Goal: Transaction & Acquisition: Subscribe to service/newsletter

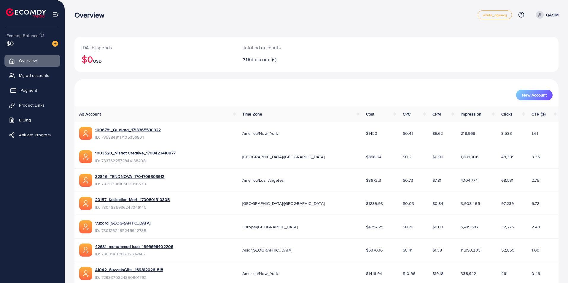
click at [25, 88] on span "Payment" at bounding box center [28, 90] width 17 height 6
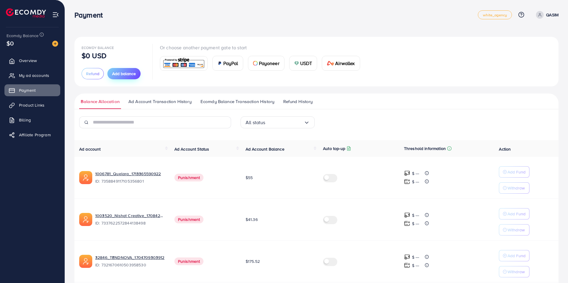
click at [124, 76] on span "Add balance" at bounding box center [124, 74] width 24 height 6
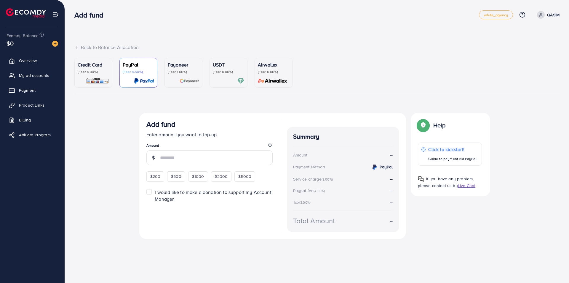
click at [82, 87] on link "Credit Card (Fee: 4.00%)" at bounding box center [93, 73] width 38 height 30
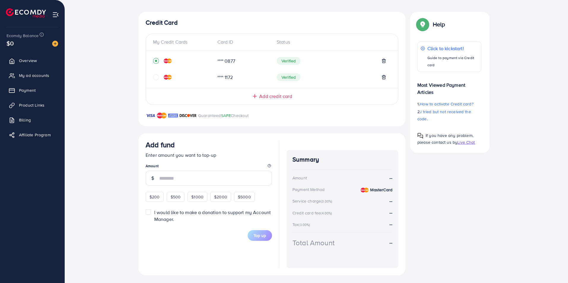
scroll to position [103, 0]
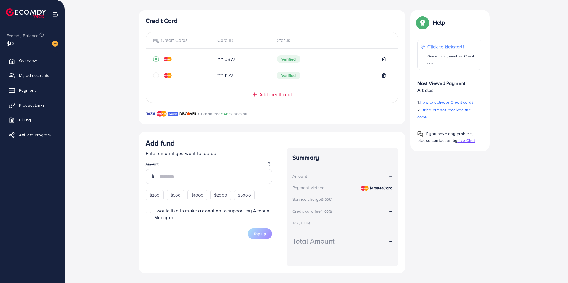
click at [152, 195] on span "$200" at bounding box center [154, 195] width 10 height 6
type input "***"
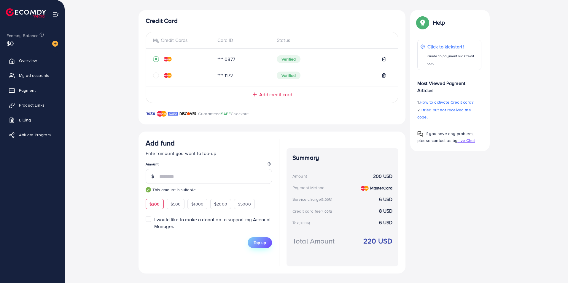
click at [256, 242] on span "Top up" at bounding box center [259, 242] width 12 height 6
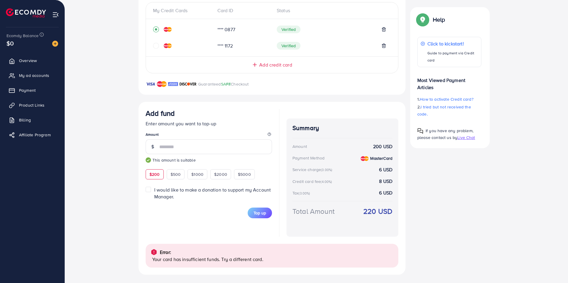
scroll to position [133, 0]
click at [19, 73] on link "My ad accounts" at bounding box center [32, 75] width 56 height 12
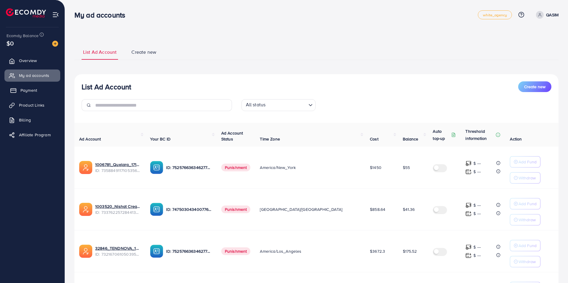
click at [26, 92] on span "Payment" at bounding box center [28, 90] width 17 height 6
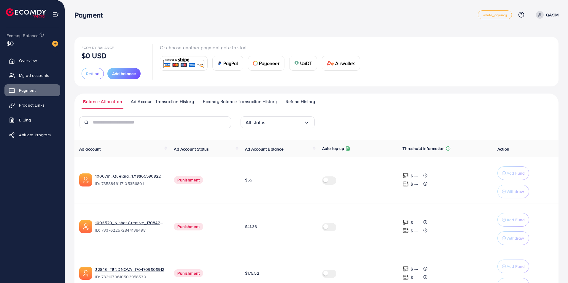
click at [226, 98] on span "Ecomdy Balance Transaction History" at bounding box center [240, 101] width 74 height 7
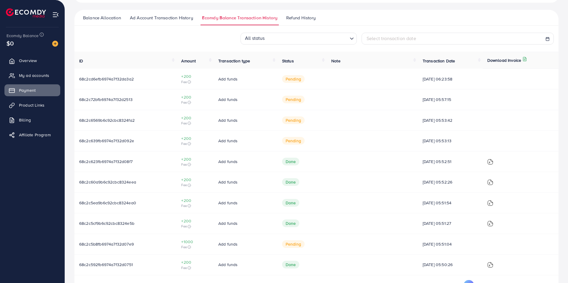
scroll to position [106, 0]
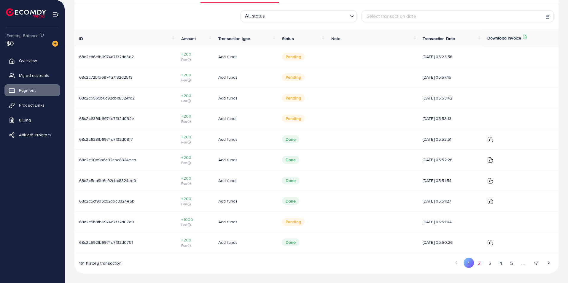
click at [478, 266] on button "2" at bounding box center [479, 262] width 11 height 11
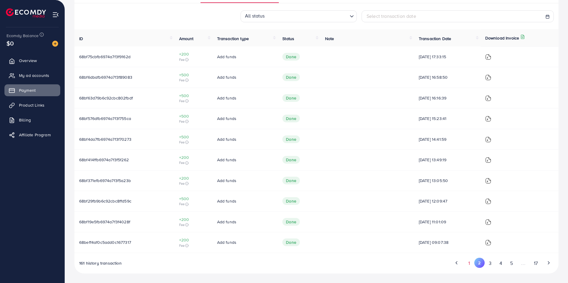
click at [471, 262] on button "1" at bounding box center [469, 262] width 10 height 11
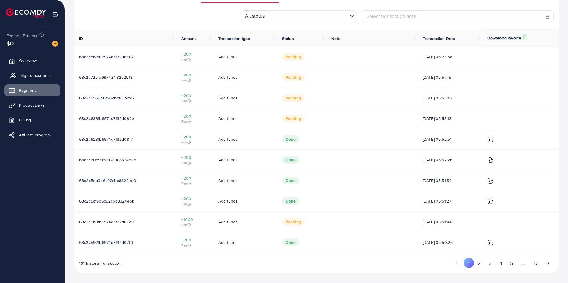
click at [30, 76] on span "My ad accounts" at bounding box center [35, 75] width 30 height 6
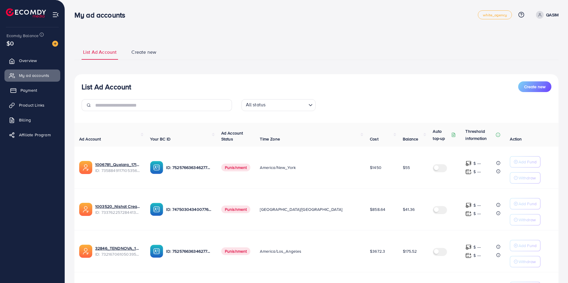
click at [31, 92] on span "Payment" at bounding box center [28, 90] width 17 height 6
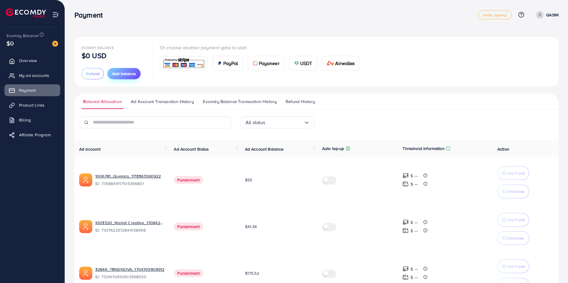
click at [124, 74] on span "Add balance" at bounding box center [124, 74] width 24 height 6
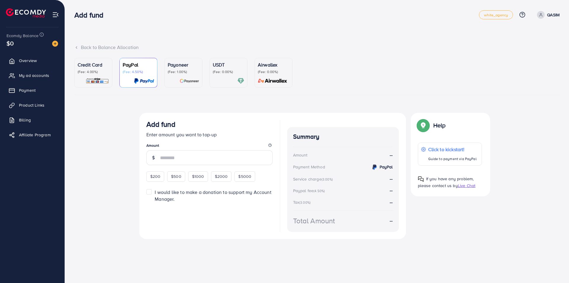
click at [96, 84] on img at bounding box center [97, 80] width 23 height 7
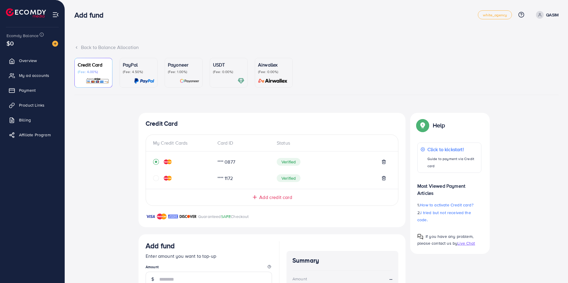
click at [159, 176] on div at bounding box center [183, 178] width 60 height 6
click at [156, 176] on icon "circle" at bounding box center [156, 178] width 6 height 6
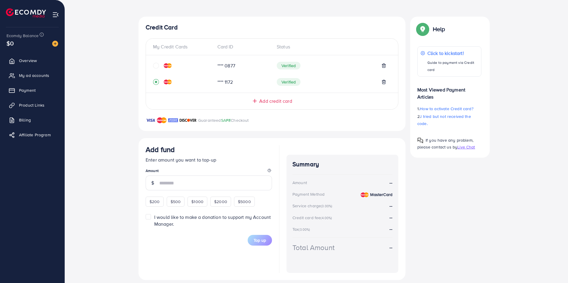
scroll to position [103, 0]
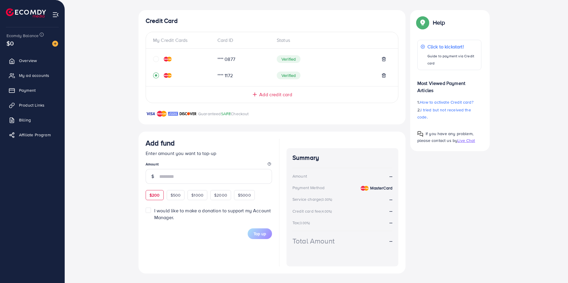
click at [154, 198] on div "$200" at bounding box center [155, 195] width 18 height 10
click at [154, 198] on div "$200 $500 $1000 $2000 $5000" at bounding box center [207, 194] width 122 height 12
type input "***"
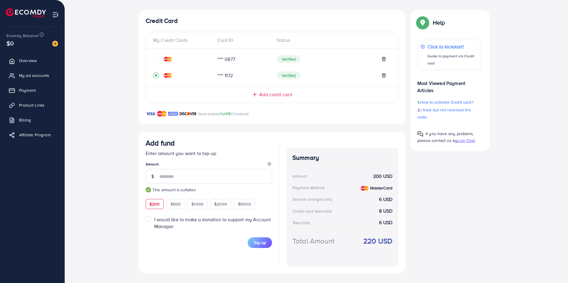
click at [223, 263] on div "Add fund Enter amount you want to top-up Amount *** This amount is suitable $20…" at bounding box center [209, 201] width 126 height 127
click at [257, 243] on span "Top up" at bounding box center [259, 242] width 12 height 6
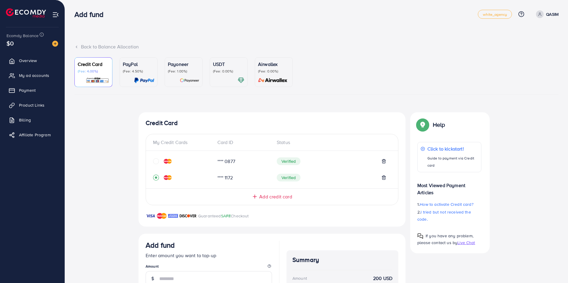
scroll to position [0, 0]
click at [139, 74] on div "PayPal (Fee: 4.50%)" at bounding box center [138, 72] width 31 height 23
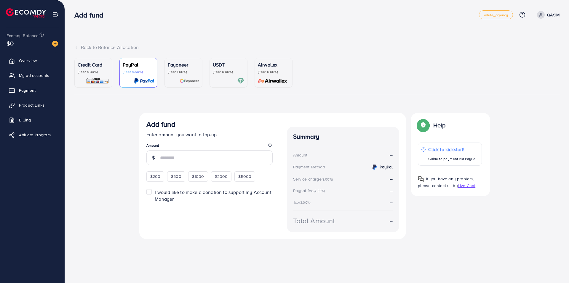
click at [175, 71] on p "(Fee: 1.00%)" at bounding box center [183, 71] width 31 height 5
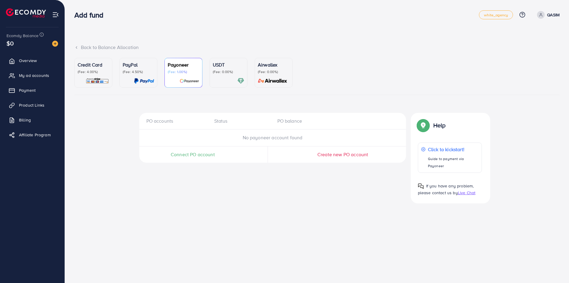
click at [222, 72] on p "(Fee: 0.00%)" at bounding box center [228, 71] width 31 height 5
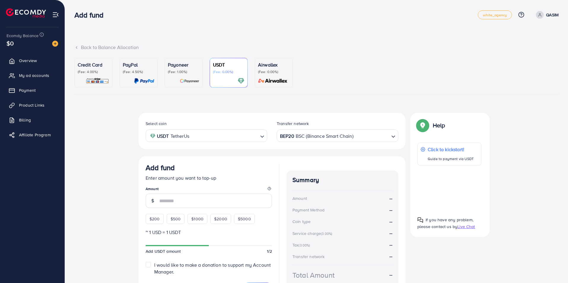
click at [262, 76] on div "Airwallex (Fee: 0.00%)" at bounding box center [273, 72] width 31 height 23
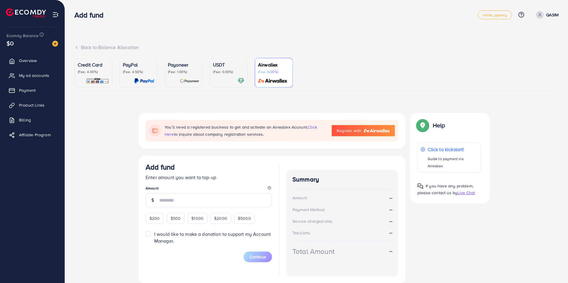
click at [92, 72] on p "(Fee: 4.00%)" at bounding box center [93, 71] width 31 height 5
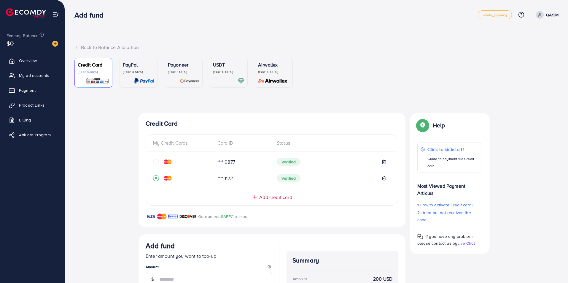
click at [216, 164] on div "**** 0877" at bounding box center [243, 161] width 60 height 7
click at [216, 162] on div "**** 0877" at bounding box center [243, 161] width 60 height 7
click at [221, 181] on div "**** 1172" at bounding box center [243, 178] width 60 height 7
click at [286, 179] on span "Verified" at bounding box center [289, 178] width 24 height 8
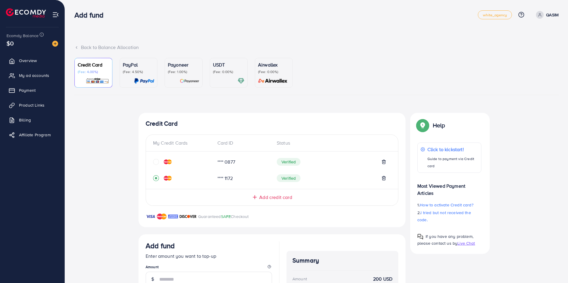
click at [493, 9] on div "Add fund white_agency Help Center Contact Support Plans and Pricing Term and po…" at bounding box center [316, 15] width 484 height 17
click at [493, 10] on div "Add fund white_agency Help Center Contact Support Plans and Pricing Term and po…" at bounding box center [316, 15] width 484 height 17
click at [493, 15] on span "white_agency" at bounding box center [495, 15] width 24 height 4
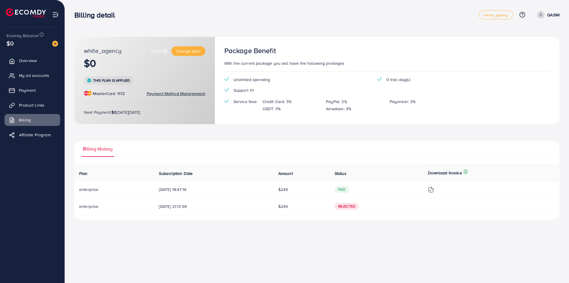
click at [127, 25] on nav "Billing detail white_agency Help Center Contact Support Plans and Pricing Term …" at bounding box center [316, 14] width 485 height 21
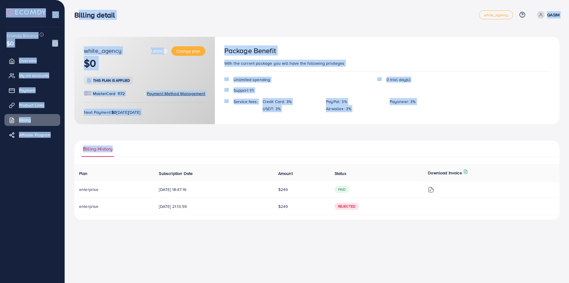
drag, startPoint x: 70, startPoint y: 13, endPoint x: 321, endPoint y: 237, distance: 336.8
click at [326, 232] on div "Billing detail white_agency Help Center Contact Support Plans and Pricing Term …" at bounding box center [284, 141] width 569 height 283
click at [311, 241] on div "Billing detail white_agency Help Center Contact Support Plans and Pricing Term …" at bounding box center [284, 141] width 569 height 283
click at [293, 236] on div "Billing detail white_agency Help Center Contact Support Plans and Pricing Term …" at bounding box center [284, 141] width 569 height 283
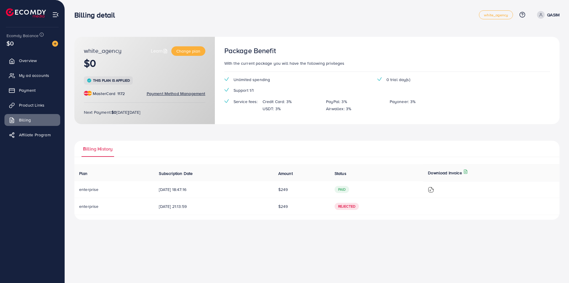
click at [196, 222] on div "white_agency Learn Change plan $0 This plan is applied MasterCard 1172 Payment …" at bounding box center [317, 114] width 504 height 229
click at [104, 158] on div "Billing History Plan Subscription Date Amount Status Download Invoice enterpris…" at bounding box center [316, 180] width 485 height 79
drag, startPoint x: 87, startPoint y: 141, endPoint x: 88, endPoint y: 178, distance: 38.0
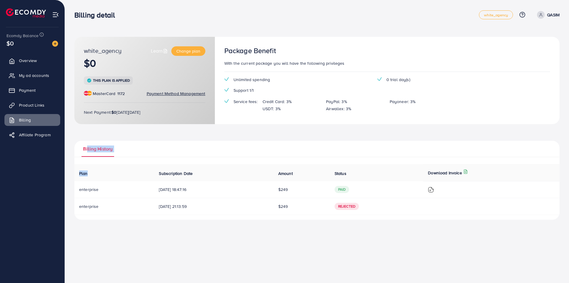
click at [88, 178] on div "Billing History Plan Subscription Date Amount Status Download Invoice enterpris…" at bounding box center [316, 180] width 485 height 79
drag, startPoint x: 80, startPoint y: 149, endPoint x: 392, endPoint y: 211, distance: 318.0
click at [392, 211] on div "Billing History Plan Subscription Date Amount Status Download Invoice enterpris…" at bounding box center [316, 180] width 485 height 79
click at [97, 256] on div "Billing detail white_agency Help Center Contact Support Plans and Pricing Term …" at bounding box center [284, 141] width 569 height 283
click at [195, 50] on span "Change plan" at bounding box center [188, 51] width 24 height 6
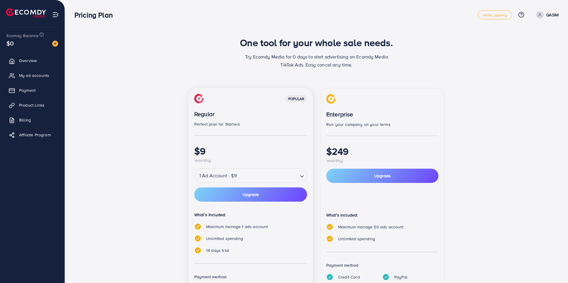
click at [205, 180] on div "1 Ad Account - $9" at bounding box center [245, 175] width 103 height 11
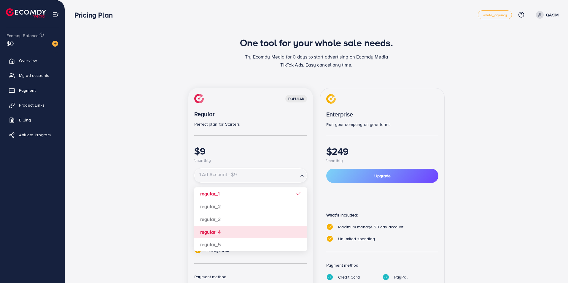
click at [196, 228] on div "popular Regular Perfect plan for Starters $9 \monthly 1 Ad Account - $9 Loading…" at bounding box center [250, 207] width 125 height 238
click at [196, 228] on img at bounding box center [197, 226] width 7 height 7
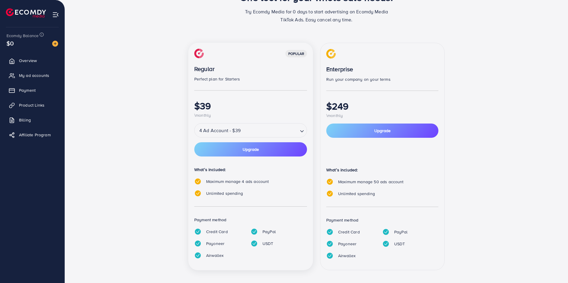
scroll to position [49, 0]
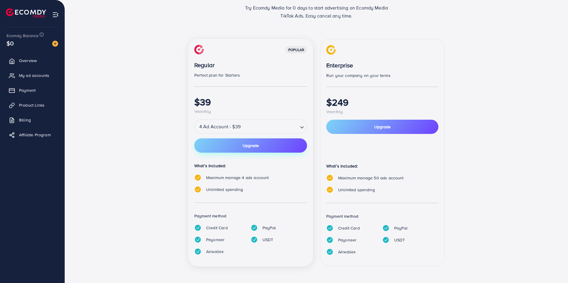
click at [220, 146] on button "Upgrade" at bounding box center [250, 145] width 113 height 14
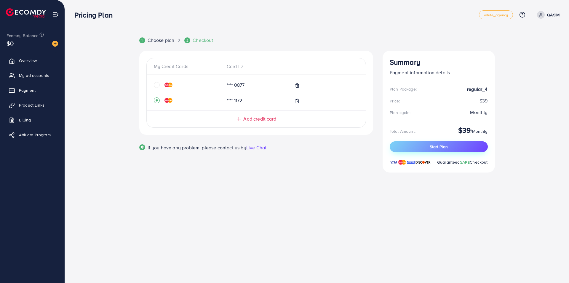
click at [412, 148] on button "Start Plan" at bounding box center [439, 146] width 98 height 11
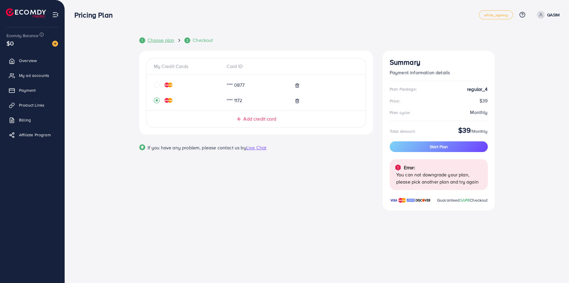
click at [148, 42] on span "Choose plan" at bounding box center [161, 40] width 27 height 7
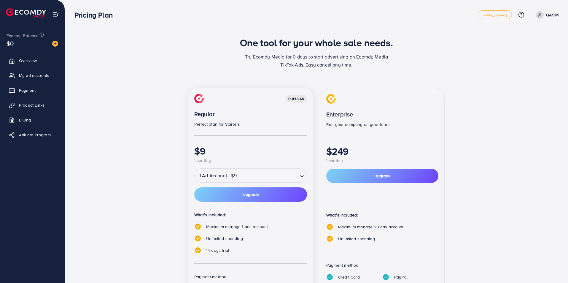
click at [232, 174] on div "1 Ad Account - $9" at bounding box center [245, 175] width 103 height 11
click at [396, 180] on button "Upgrade" at bounding box center [382, 175] width 112 height 14
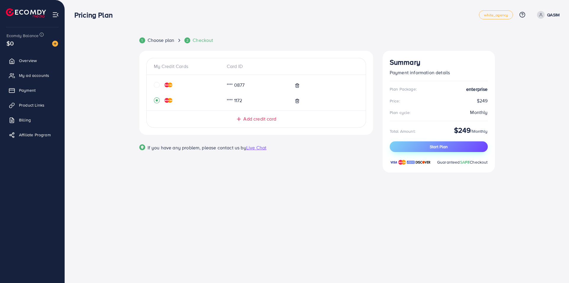
click at [400, 145] on button "Start Plan" at bounding box center [439, 146] width 98 height 11
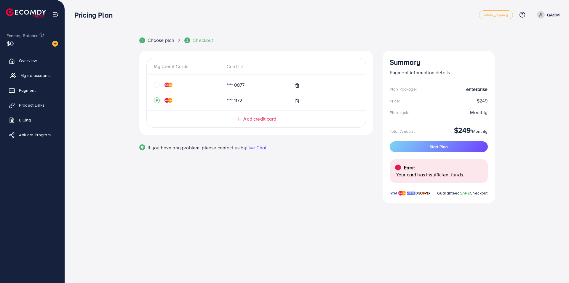
click at [18, 70] on link "My ad accounts" at bounding box center [32, 75] width 56 height 12
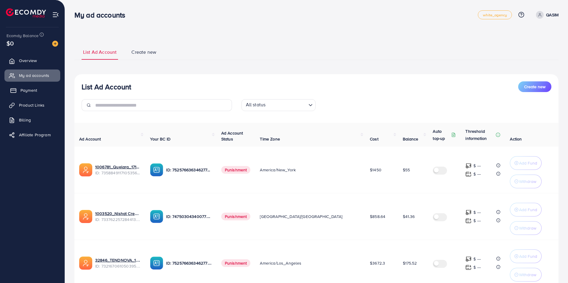
click at [24, 89] on span "Payment" at bounding box center [28, 90] width 17 height 6
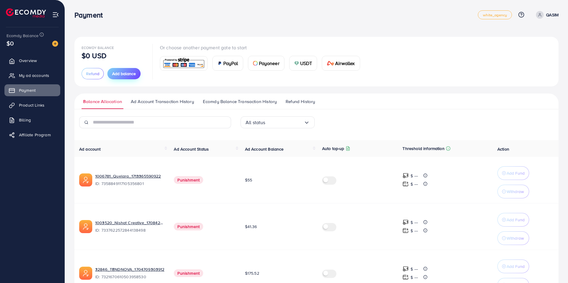
click at [129, 72] on span "Add balance" at bounding box center [124, 74] width 24 height 6
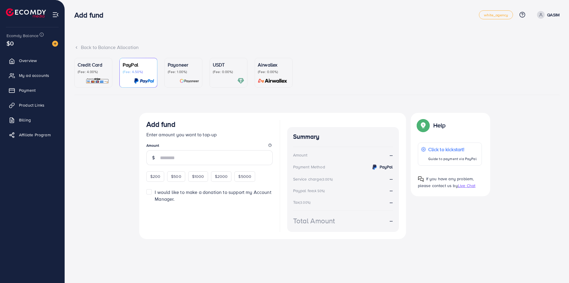
click at [100, 76] on div "Credit Card (Fee: 4.00%)" at bounding box center [93, 72] width 31 height 23
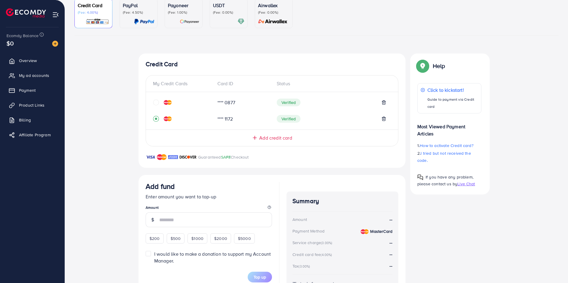
scroll to position [103, 0]
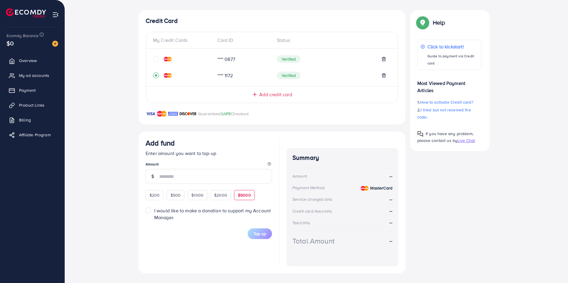
click at [249, 195] on span "$5000" at bounding box center [244, 195] width 13 height 6
click at [249, 195] on div "Add fund Enter amount you want to top-up Amount $200 $500 $1000 $2000 $5000" at bounding box center [209, 168] width 126 height 61
type input "****"
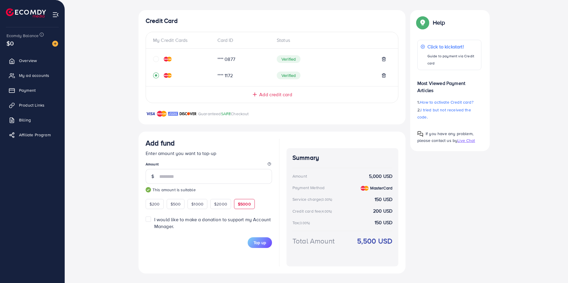
click at [263, 202] on div "$200 $500 $1000 $2000 $5000" at bounding box center [207, 203] width 122 height 12
click at [257, 240] on span "Top up" at bounding box center [259, 242] width 12 height 6
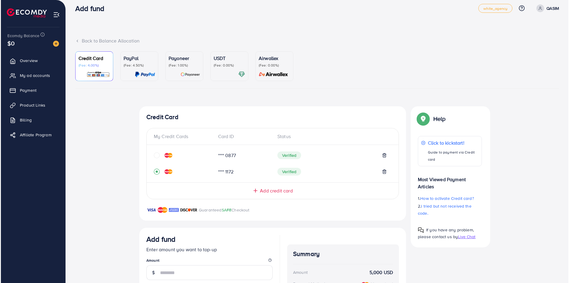
scroll to position [0, 0]
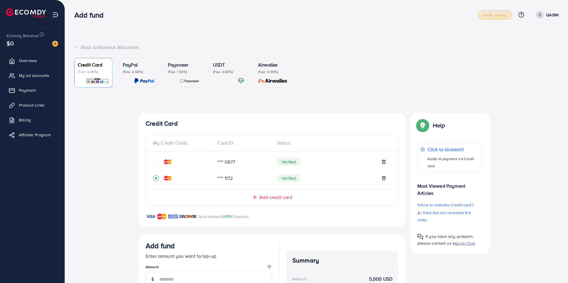
click at [481, 12] on link "white_agency" at bounding box center [495, 14] width 34 height 9
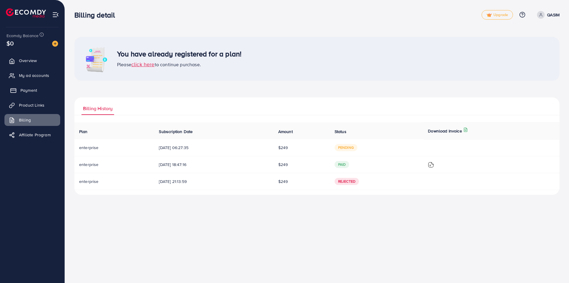
click at [21, 88] on span "Payment" at bounding box center [28, 90] width 17 height 6
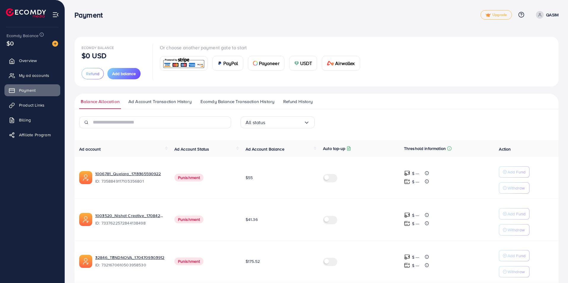
click at [291, 100] on span "Refund History" at bounding box center [297, 101] width 29 height 7
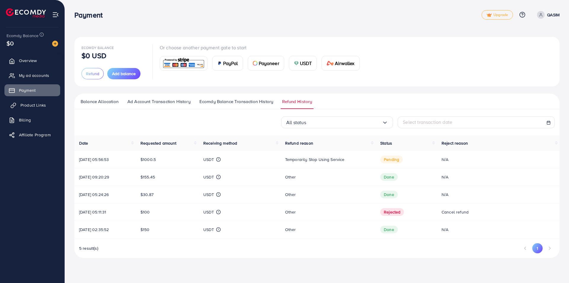
click at [13, 100] on link "Product Links" at bounding box center [32, 105] width 56 height 12
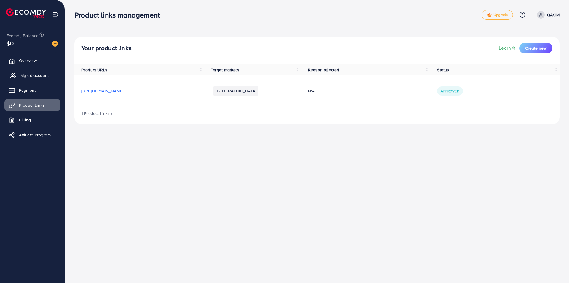
click at [26, 77] on span "My ad accounts" at bounding box center [35, 75] width 30 height 6
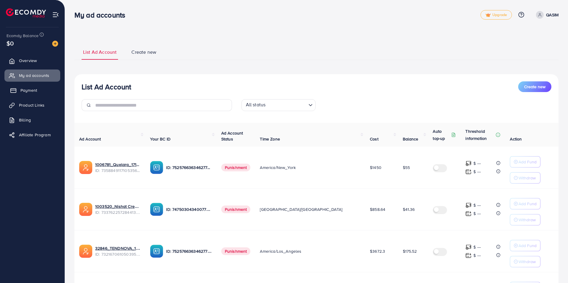
click at [31, 91] on span "Payment" at bounding box center [28, 90] width 17 height 6
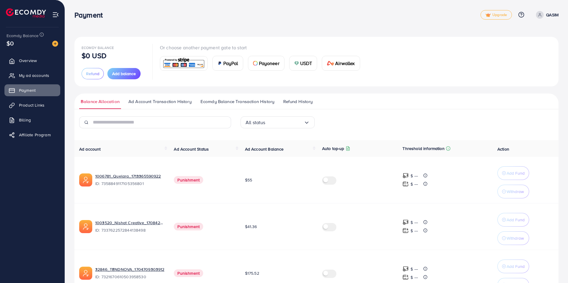
click at [269, 96] on ul "Balance Allocation Ad Account Transaction History Ecomdy Balance Transaction Hi…" at bounding box center [316, 101] width 484 height 16
click at [267, 102] on span "Ecomdy Balance Transaction History" at bounding box center [237, 101] width 74 height 7
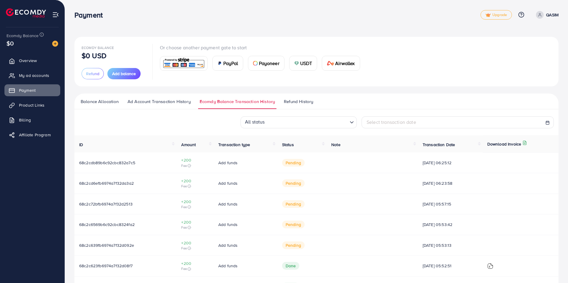
click at [293, 102] on span "Refund History" at bounding box center [298, 101] width 29 height 7
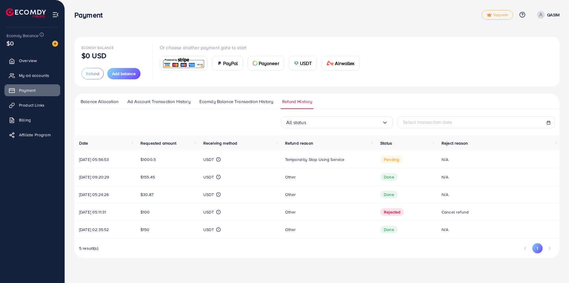
click at [231, 95] on ul "Balance Allocation Ad Account Transaction History Ecomdy Balance Transaction Hi…" at bounding box center [316, 101] width 485 height 16
click at [229, 85] on div "Ecomdy Balance $0 USD Refund Add balance Or choose another payment gate to star…" at bounding box center [316, 62] width 485 height 50
click at [17, 95] on link "Payment" at bounding box center [32, 90] width 56 height 12
click at [19, 105] on link "Product Links" at bounding box center [32, 105] width 56 height 12
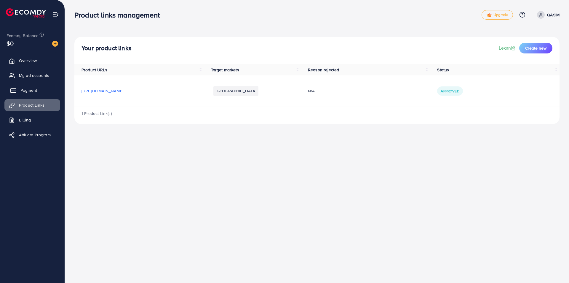
click at [30, 94] on link "Payment" at bounding box center [32, 90] width 56 height 12
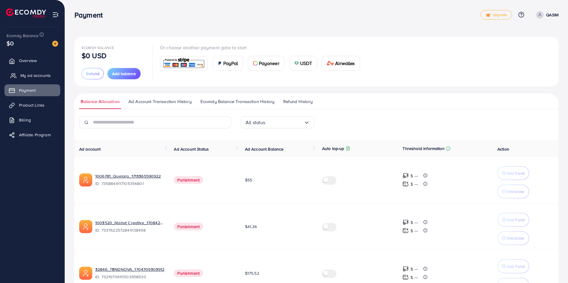
click at [27, 79] on link "My ad accounts" at bounding box center [32, 75] width 56 height 12
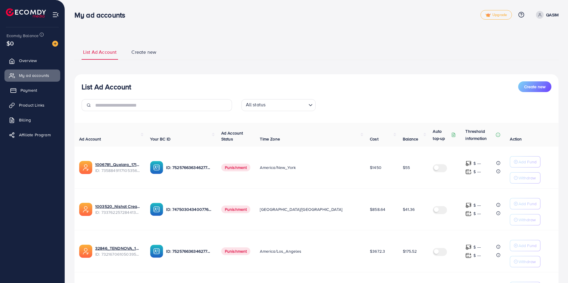
click at [35, 90] on span "Payment" at bounding box center [28, 90] width 17 height 6
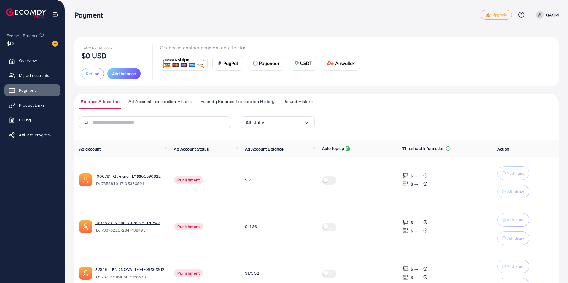
click at [289, 101] on span "Refund History" at bounding box center [297, 101] width 29 height 7
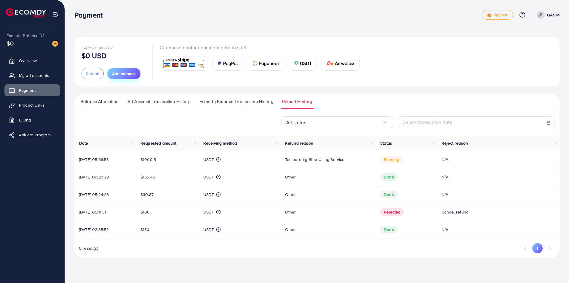
click at [127, 69] on button "Add balance" at bounding box center [123, 73] width 33 height 11
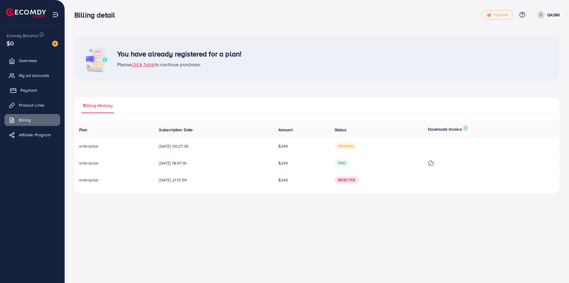
click at [27, 89] on span "Payment" at bounding box center [28, 90] width 17 height 6
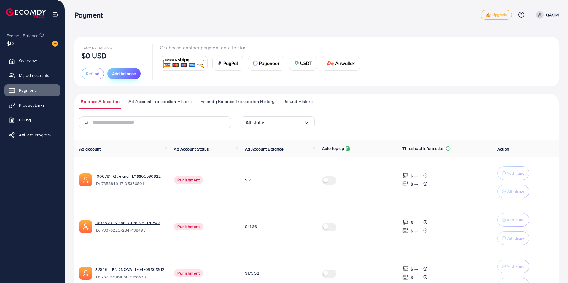
click at [112, 75] on span "Add balance" at bounding box center [124, 74] width 24 height 6
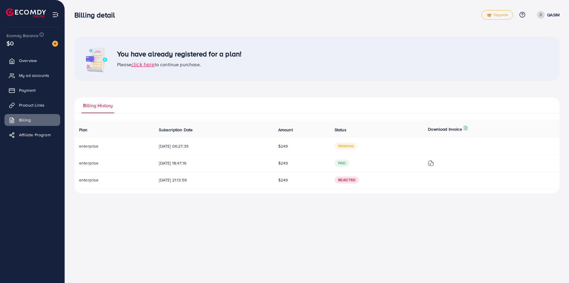
click at [350, 179] on span "Rejected" at bounding box center [347, 179] width 24 height 7
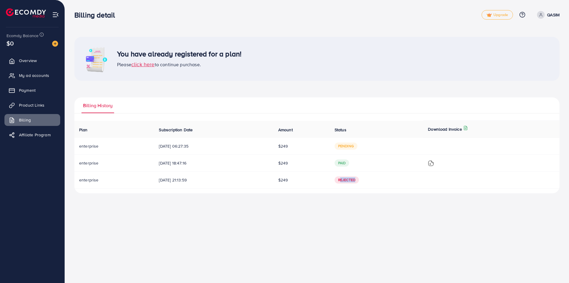
click at [350, 179] on span "Rejected" at bounding box center [347, 179] width 24 height 7
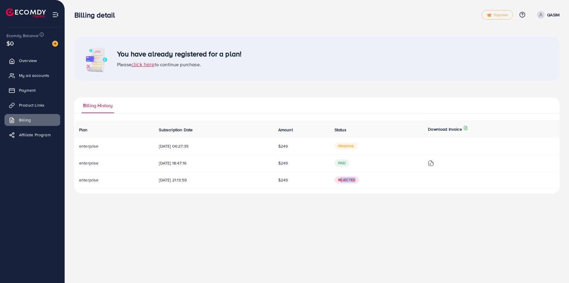
click at [350, 179] on span "Rejected" at bounding box center [347, 179] width 24 height 7
click at [323, 212] on div "Billing detail Upgrade Help Center Contact Support Plans and Pricing Term and p…" at bounding box center [284, 141] width 569 height 283
drag, startPoint x: 65, startPoint y: 90, endPoint x: 413, endPoint y: 214, distance: 369.4
click at [413, 214] on div "Billing detail Upgrade Help Center Contact Support Plans and Pricing Term and p…" at bounding box center [284, 141] width 569 height 283
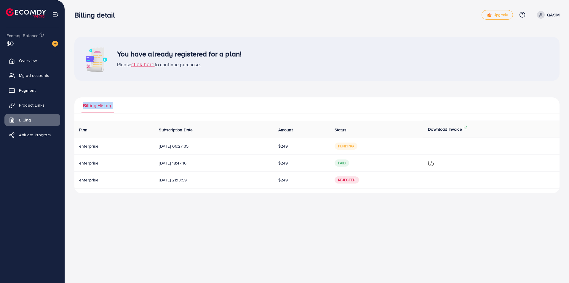
click at [413, 214] on div "Billing detail Upgrade Help Center Contact Support Plans and Pricing Term and p…" at bounding box center [284, 141] width 569 height 283
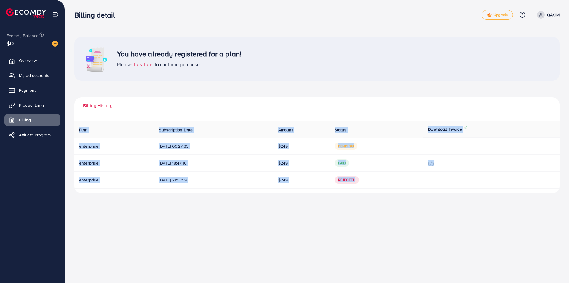
click at [413, 214] on div "Billing detail Upgrade Help Center Contact Support Plans and Pricing Term and p…" at bounding box center [284, 141] width 569 height 283
click at [396, 219] on div "Billing detail Upgrade Help Center Contact Support Plans and Pricing Term and p…" at bounding box center [284, 141] width 569 height 283
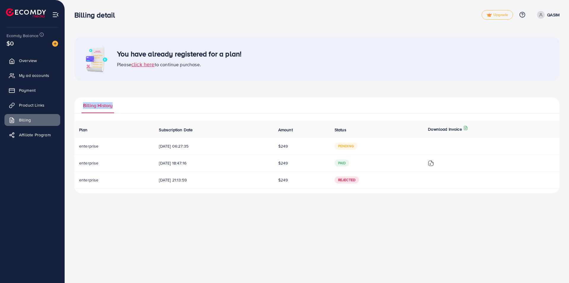
drag, startPoint x: 79, startPoint y: 99, endPoint x: 384, endPoint y: 212, distance: 324.8
click at [384, 212] on div "Billing detail Upgrade Help Center Contact Support Plans and Pricing Term and p…" at bounding box center [284, 141] width 569 height 283
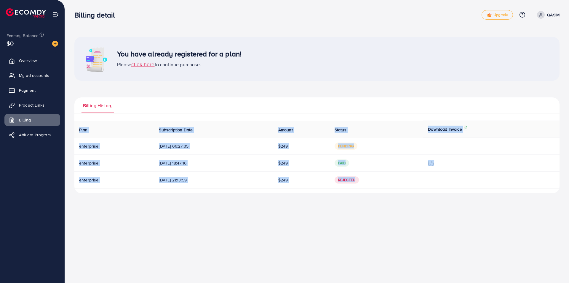
click at [384, 212] on div "Billing detail Upgrade Help Center Contact Support Plans and Pricing Term and p…" at bounding box center [284, 141] width 569 height 283
click at [380, 213] on div "Billing detail Upgrade Help Center Contact Support Plans and Pricing Term and p…" at bounding box center [284, 141] width 569 height 283
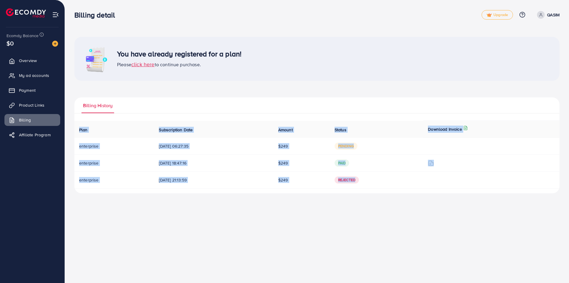
click at [380, 213] on div "Billing detail Upgrade Help Center Contact Support Plans and Pricing Term and p…" at bounding box center [284, 141] width 569 height 283
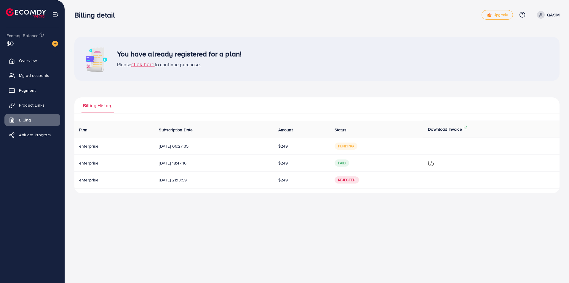
click at [141, 64] on span "click here" at bounding box center [142, 63] width 23 height 7
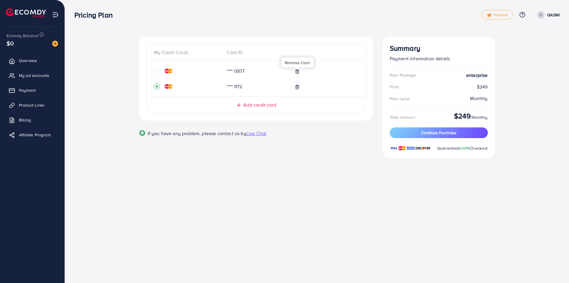
click at [298, 70] on icon at bounding box center [297, 71] width 5 height 5
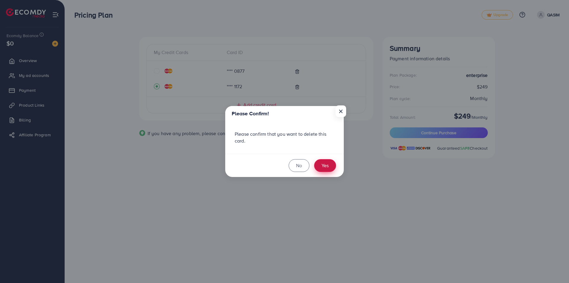
click at [322, 167] on button "Yes" at bounding box center [325, 165] width 22 height 13
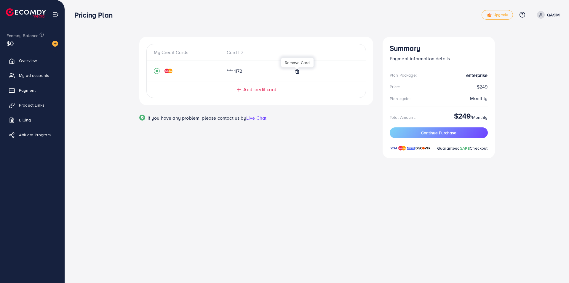
click at [297, 68] on div at bounding box center [297, 68] width 4 height 2
click at [297, 72] on icon at bounding box center [297, 71] width 5 height 5
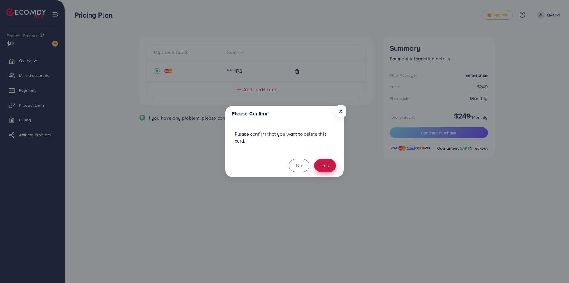
click at [319, 165] on button "Yes" at bounding box center [325, 165] width 22 height 13
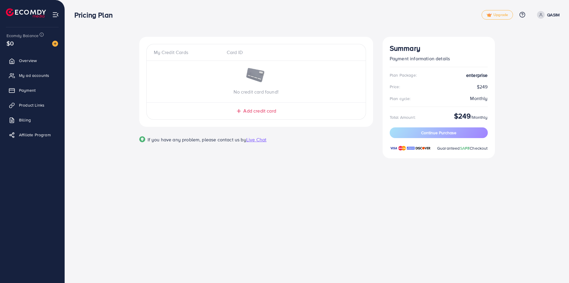
click at [33, 82] on ul "Overview My ad accounts Payment Product Links Billing Affiliate Program" at bounding box center [32, 99] width 65 height 95
click at [35, 86] on link "Payment" at bounding box center [32, 90] width 56 height 12
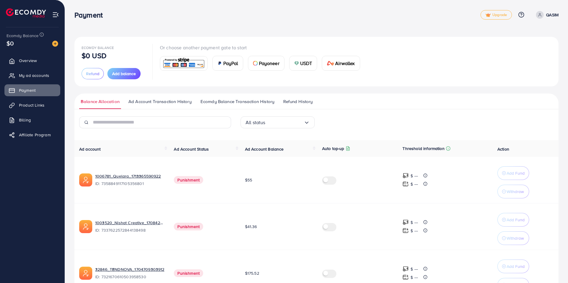
click at [296, 99] on span "Refund History" at bounding box center [297, 101] width 29 height 7
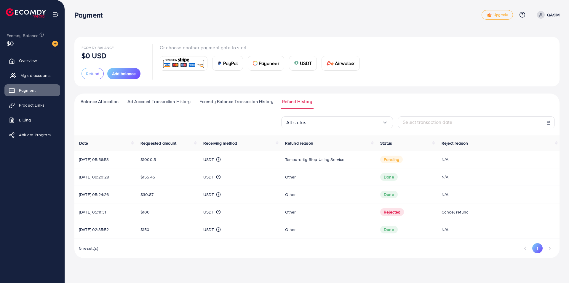
click at [26, 78] on span "My ad accounts" at bounding box center [35, 75] width 30 height 6
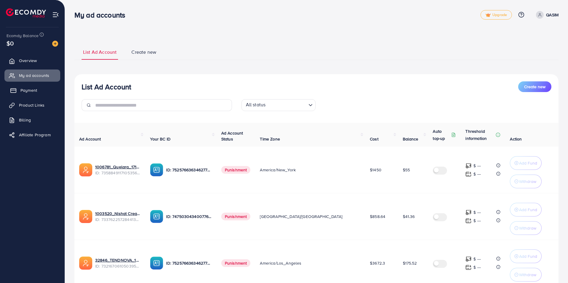
click at [30, 87] on link "Payment" at bounding box center [32, 90] width 56 height 12
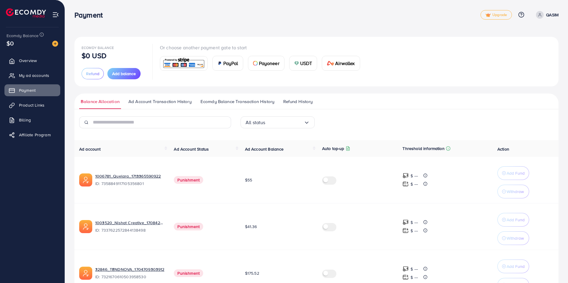
click at [301, 101] on span "Refund History" at bounding box center [297, 101] width 29 height 7
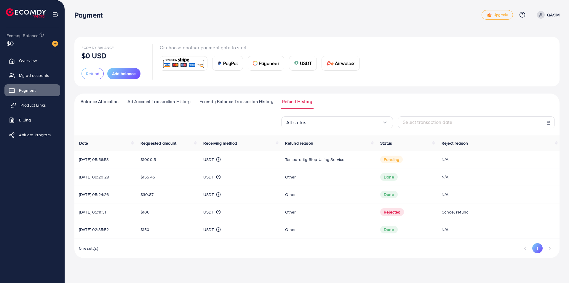
click at [36, 104] on span "Product Links" at bounding box center [32, 105] width 25 height 6
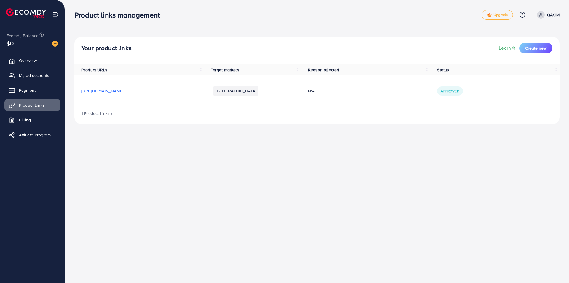
click at [31, 97] on ul "Overview My ad accounts Payment Product Links Billing Affiliate Program" at bounding box center [32, 99] width 65 height 95
click at [32, 90] on span "Payment" at bounding box center [28, 90] width 17 height 6
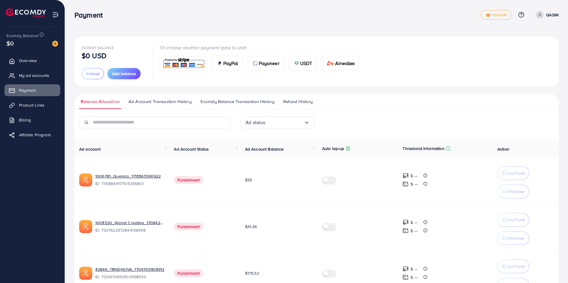
click at [217, 98] on ul "Balance Allocation Ad Account Transaction History Ecomdy Balance Transaction Hi…" at bounding box center [316, 101] width 484 height 16
click at [224, 102] on span "Ecomdy Balance Transaction History" at bounding box center [237, 101] width 74 height 7
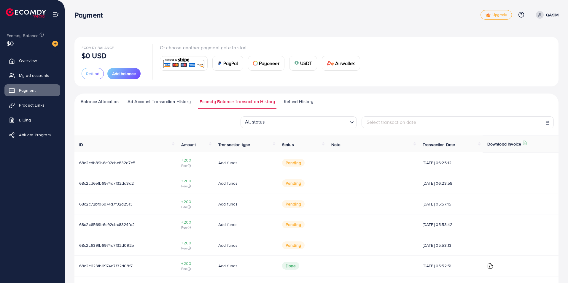
click at [295, 100] on span "Refund History" at bounding box center [298, 101] width 29 height 7
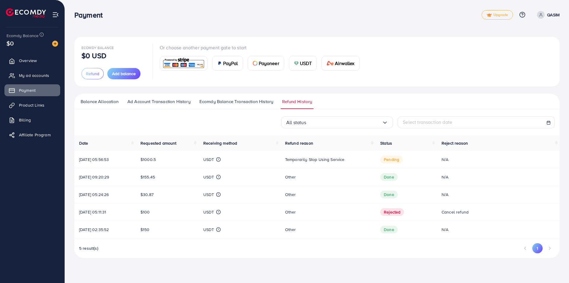
click at [554, 15] on p "QASIM" at bounding box center [553, 14] width 12 height 7
click at [528, 47] on span "Log out" at bounding box center [524, 48] width 16 height 7
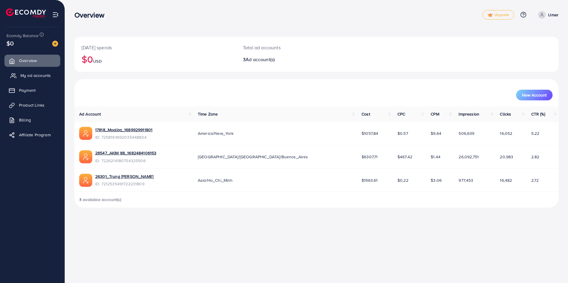
click at [40, 76] on span "My ad accounts" at bounding box center [35, 75] width 30 height 6
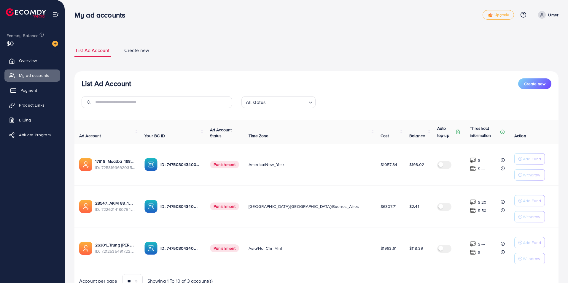
click at [39, 90] on link "Payment" at bounding box center [32, 90] width 56 height 12
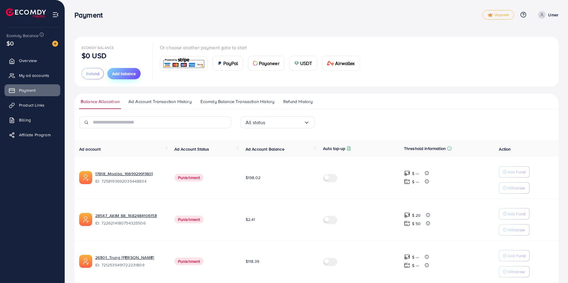
click at [119, 76] on span "Add balance" at bounding box center [124, 74] width 24 height 6
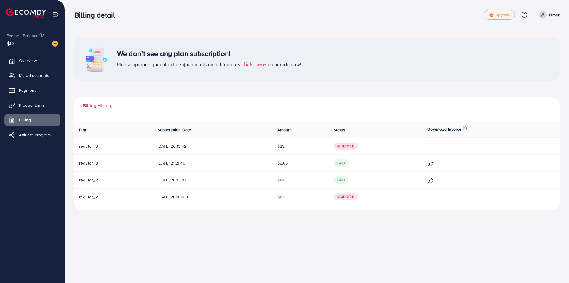
click at [246, 62] on span "click here" at bounding box center [253, 64] width 25 height 8
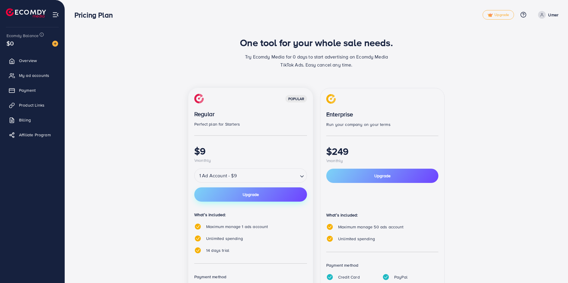
click at [270, 191] on button "Upgrade" at bounding box center [250, 194] width 113 height 14
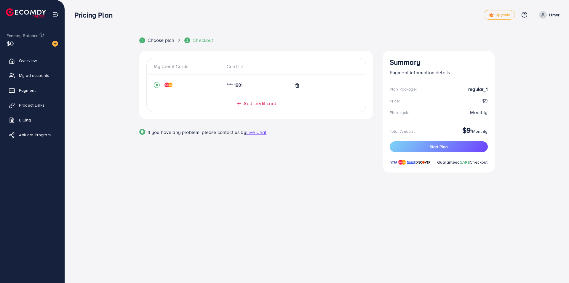
click at [545, 16] on icon at bounding box center [543, 15] width 4 height 4
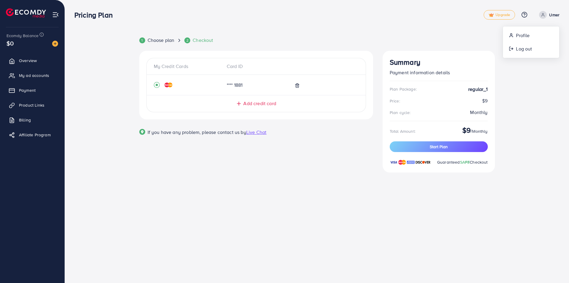
click at [545, 16] on icon at bounding box center [543, 15] width 4 height 4
click at [454, 144] on button "Start Plan" at bounding box center [439, 146] width 98 height 11
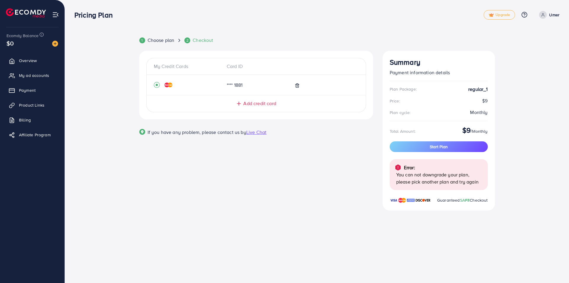
click at [540, 15] on span at bounding box center [543, 15] width 8 height 8
click at [9, 77] on link "My ad accounts" at bounding box center [32, 75] width 56 height 12
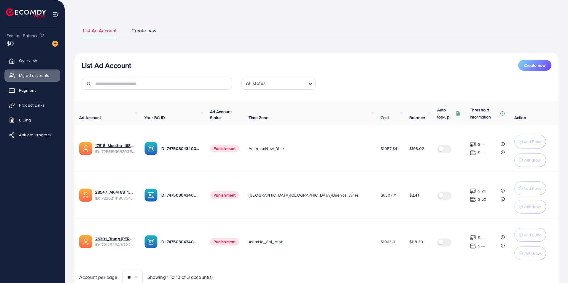
scroll to position [46, 0]
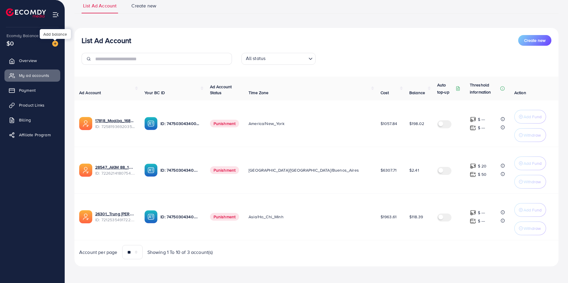
click at [54, 43] on img at bounding box center [55, 44] width 6 height 6
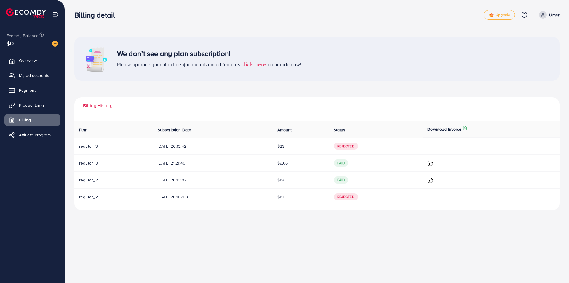
click at [251, 65] on span "click here" at bounding box center [253, 64] width 25 height 8
click at [0, 0] on div at bounding box center [0, 0] width 0 height 0
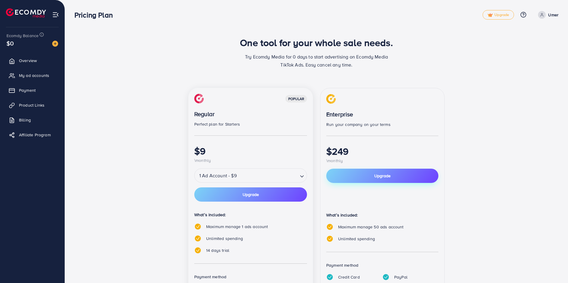
click at [409, 171] on button "Upgrade" at bounding box center [382, 175] width 112 height 14
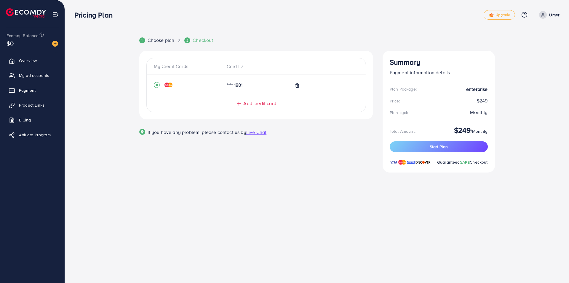
click at [424, 154] on div "Plan Package: enterprise Price: $249 Plan cycle: Monthly Total Amount: $249 / M…" at bounding box center [439, 125] width 98 height 79
click at [422, 147] on button "Start Plan" at bounding box center [439, 146] width 98 height 11
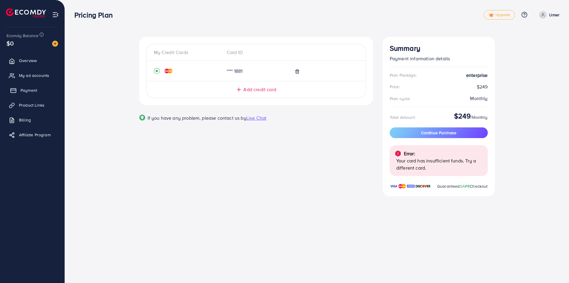
click at [35, 90] on span "Payment" at bounding box center [28, 90] width 17 height 6
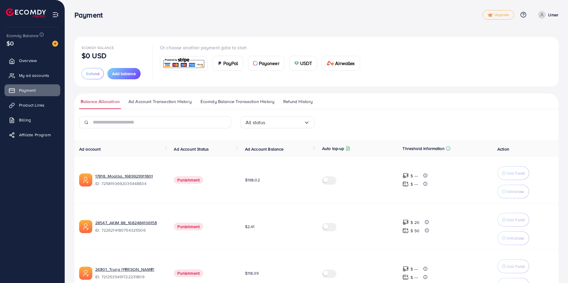
click at [549, 13] on p "Umer" at bounding box center [553, 14] width 10 height 7
click at [528, 50] on span "Log out" at bounding box center [523, 48] width 16 height 7
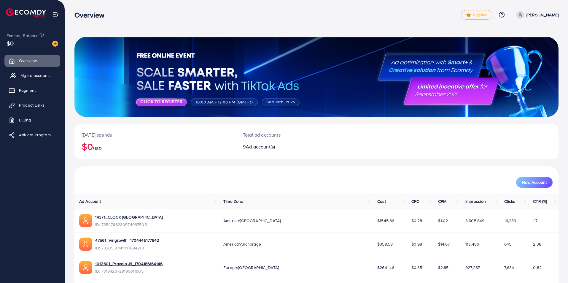
click at [37, 76] on span "My ad accounts" at bounding box center [35, 75] width 30 height 6
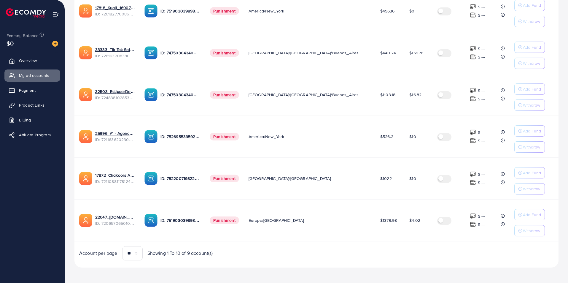
scroll to position [280, 0]
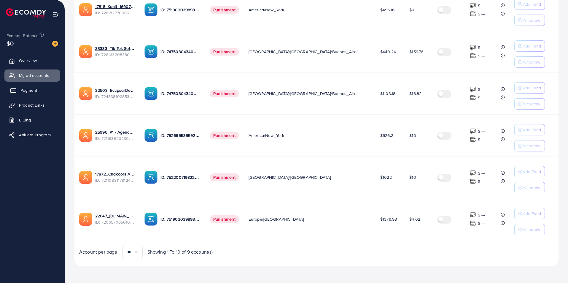
click at [40, 87] on link "Payment" at bounding box center [32, 90] width 56 height 12
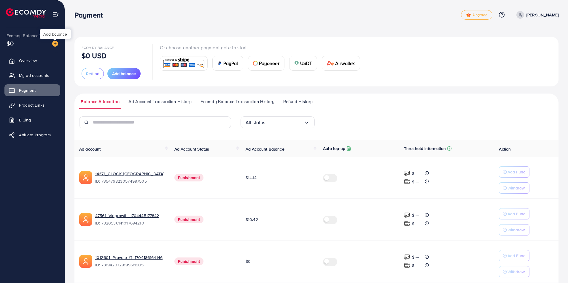
click at [54, 46] on img at bounding box center [55, 44] width 6 height 6
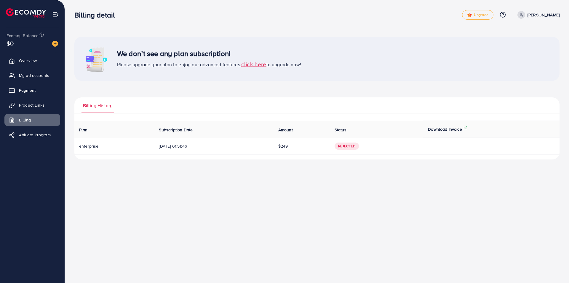
click at [263, 65] on span "click here" at bounding box center [253, 64] width 25 height 8
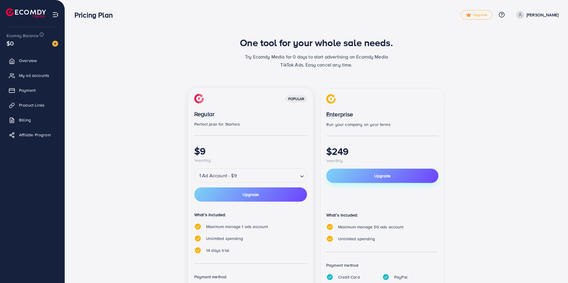
click at [376, 173] on span "Upgrade" at bounding box center [382, 176] width 16 height 6
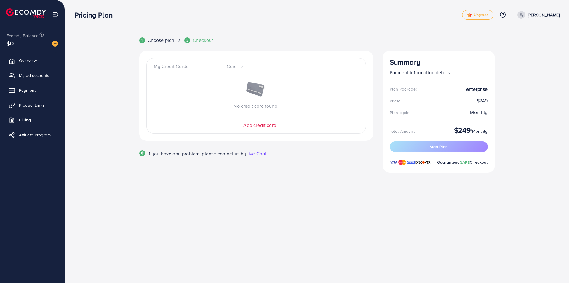
click at [553, 14] on link "Ali" at bounding box center [537, 15] width 44 height 8
click at [536, 50] on link "Log out" at bounding box center [531, 48] width 56 height 13
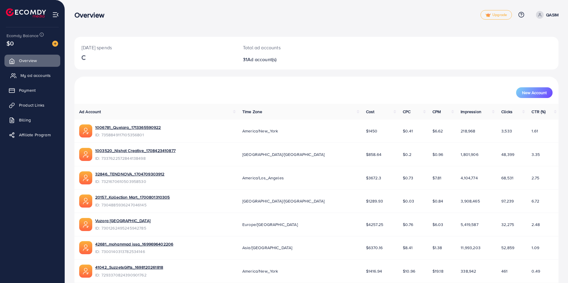
click at [31, 74] on span "My ad accounts" at bounding box center [35, 75] width 30 height 6
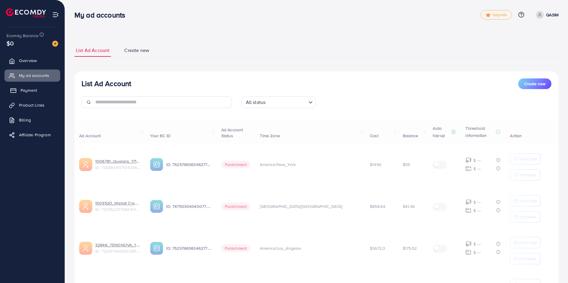
click at [28, 88] on span "Payment" at bounding box center [28, 90] width 17 height 6
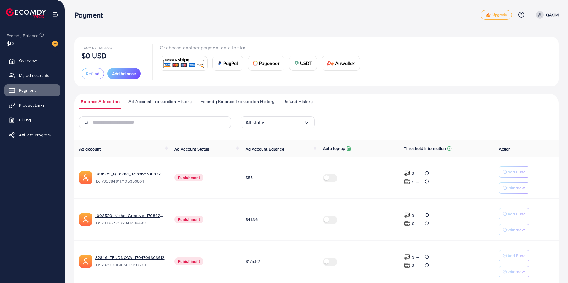
click at [291, 101] on span "Refund History" at bounding box center [297, 101] width 29 height 7
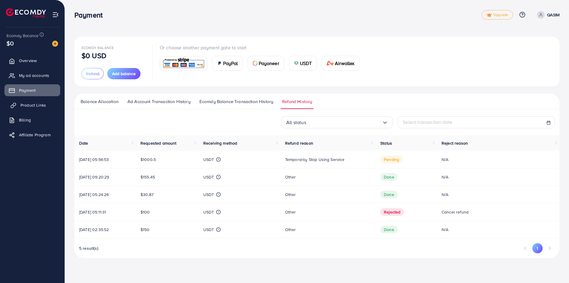
click at [38, 105] on span "Product Links" at bounding box center [32, 105] width 25 height 6
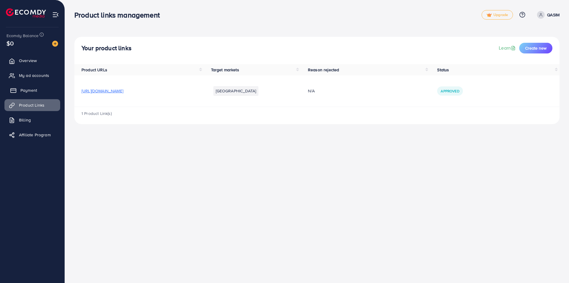
click at [37, 96] on link "Payment" at bounding box center [32, 90] width 56 height 12
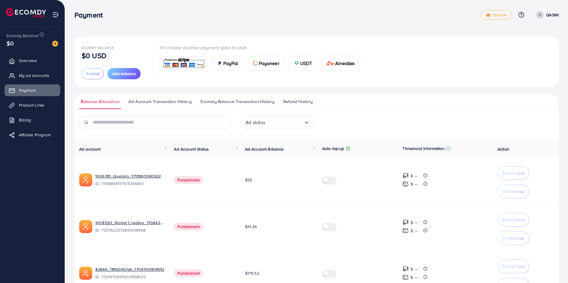
click at [535, 11] on link "QASIM" at bounding box center [545, 15] width 25 height 8
click at [534, 32] on link "Profile" at bounding box center [530, 35] width 56 height 13
select select "********"
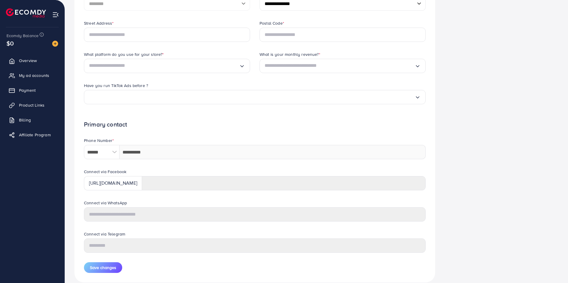
scroll to position [178, 0]
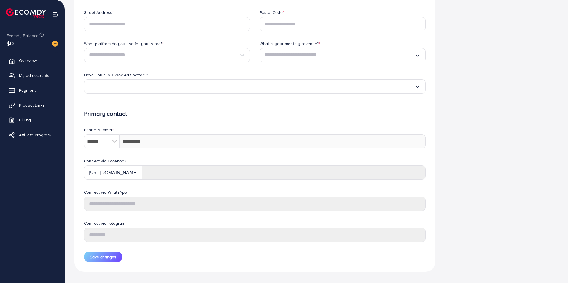
click at [158, 130] on div "Phone Number *" at bounding box center [255, 130] width 342 height 7
click at [177, 160] on div "Connect via Facebook" at bounding box center [255, 161] width 342 height 7
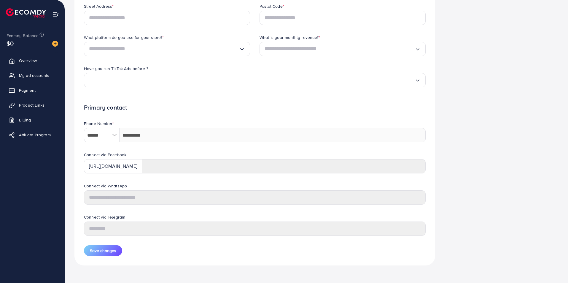
scroll to position [186, 0]
click at [117, 134] on div at bounding box center [114, 133] width 10 height 14
drag, startPoint x: 117, startPoint y: 134, endPoint x: 117, endPoint y: 137, distance: 3.6
click at [117, 134] on div at bounding box center [114, 133] width 10 height 14
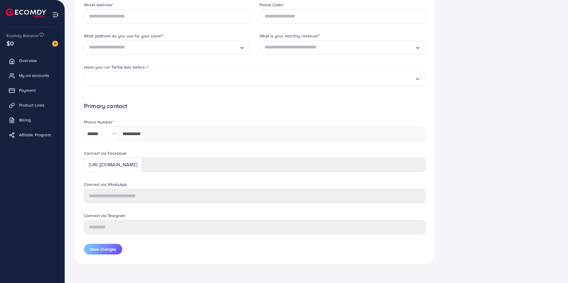
click at [114, 140] on div at bounding box center [114, 133] width 10 height 14
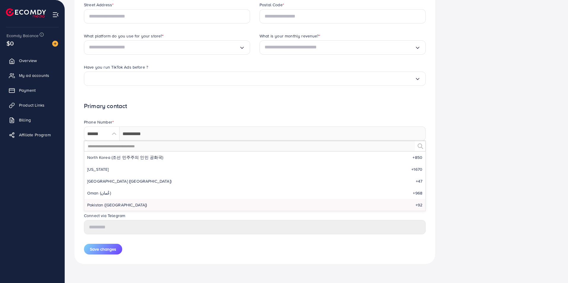
click at [112, 135] on div at bounding box center [114, 133] width 10 height 14
click at [117, 157] on span "North Korea (조선 민주주의 인민 공화국)" at bounding box center [125, 157] width 76 height 6
type input "*******"
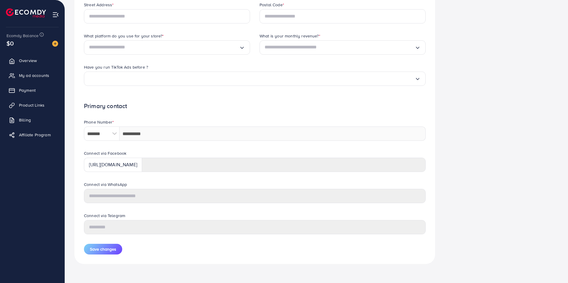
click at [170, 117] on form "**********" at bounding box center [255, 66] width 342 height 377
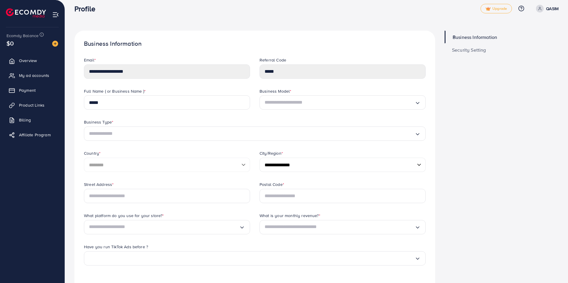
scroll to position [0, 0]
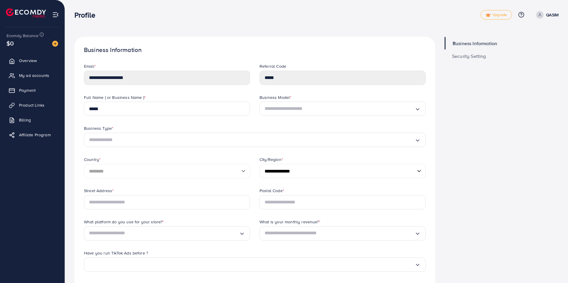
click at [470, 57] on span "Security Setting" at bounding box center [469, 56] width 34 height 5
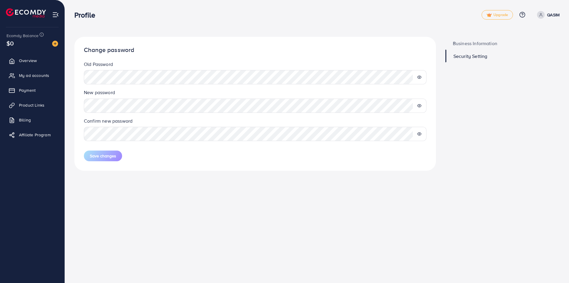
click at [478, 43] on span "Business Information" at bounding box center [475, 43] width 44 height 5
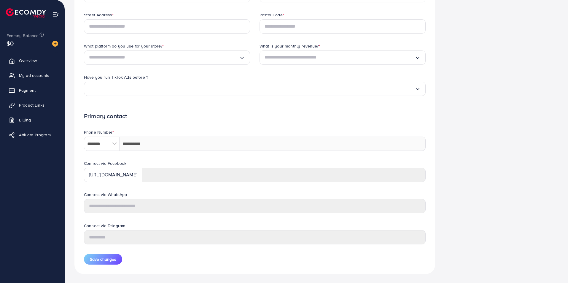
scroll to position [186, 0]
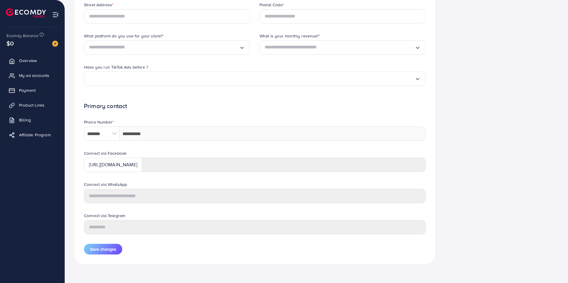
click at [179, 93] on div "Have you run TikTok Ads before ? Loading..." at bounding box center [254, 79] width 351 height 31
click at [177, 104] on h1 "Primary contact" at bounding box center [255, 105] width 342 height 7
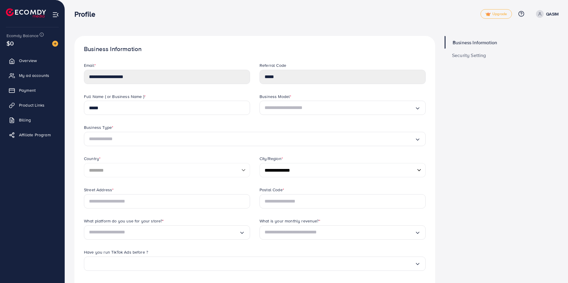
scroll to position [0, 0]
click at [301, 107] on input "Search for option" at bounding box center [339, 108] width 150 height 9
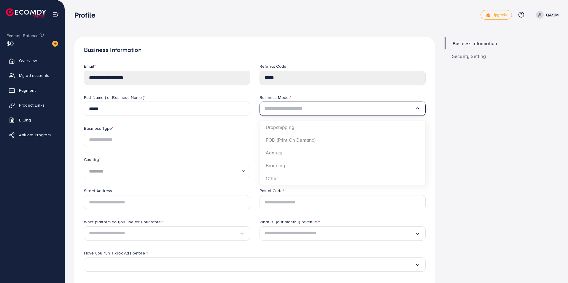
click at [301, 107] on input "Search for option" at bounding box center [339, 108] width 150 height 9
click at [302, 43] on div "**********" at bounding box center [254, 243] width 360 height 412
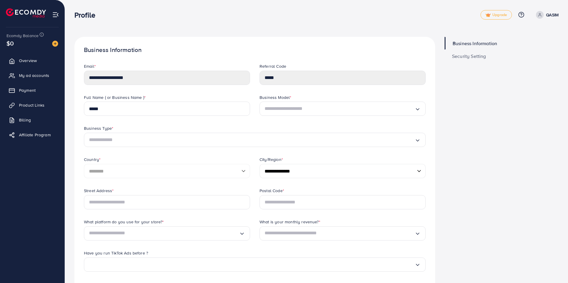
click at [539, 13] on icon at bounding box center [539, 15] width 4 height 4
click at [518, 48] on span "Log out" at bounding box center [523, 48] width 16 height 7
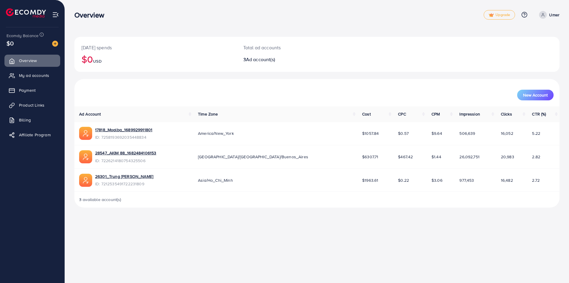
click at [542, 13] on icon at bounding box center [543, 15] width 4 height 4
click at [529, 33] on span "Profile" at bounding box center [523, 35] width 14 height 7
select select "********"
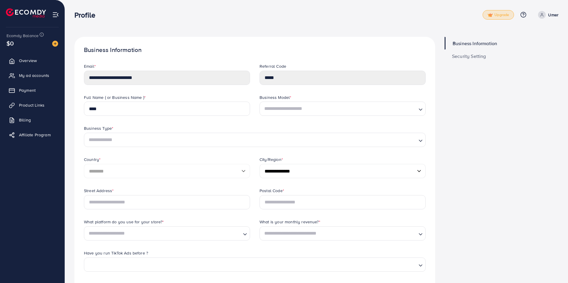
click at [499, 11] on link "Upgrade" at bounding box center [497, 14] width 31 height 9
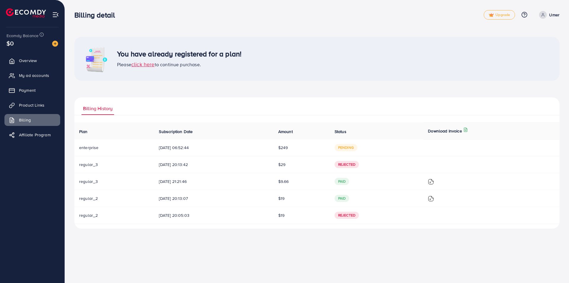
click at [351, 159] on td "Rejected" at bounding box center [376, 164] width 93 height 17
click at [355, 169] on td "Rejected" at bounding box center [376, 164] width 93 height 17
click at [356, 168] on td "Rejected" at bounding box center [376, 164] width 93 height 17
click at [355, 167] on span "Rejected" at bounding box center [347, 164] width 24 height 7
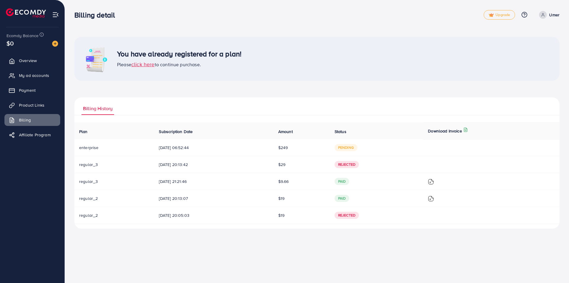
click at [355, 165] on span "Rejected" at bounding box center [347, 164] width 24 height 7
click at [350, 179] on span "paid" at bounding box center [342, 181] width 15 height 7
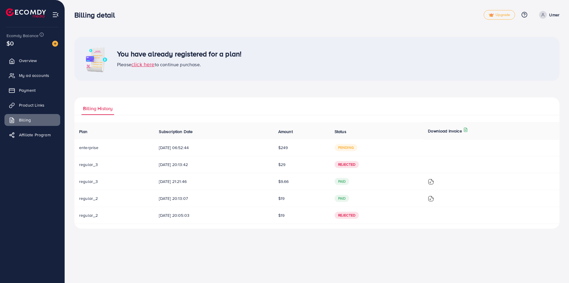
click at [350, 179] on span "paid" at bounding box center [342, 181] width 15 height 7
click at [350, 201] on span "paid" at bounding box center [342, 197] width 15 height 7
click at [350, 200] on span "paid" at bounding box center [342, 197] width 15 height 7
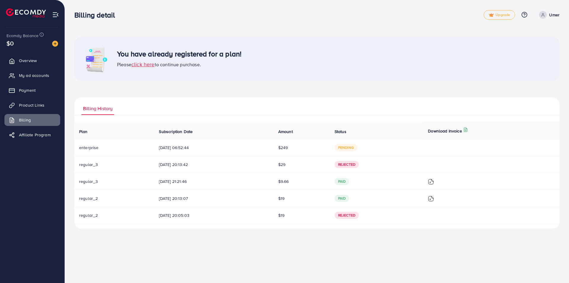
click at [355, 105] on ul "Billing History" at bounding box center [316, 106] width 485 height 18
click at [544, 13] on icon at bounding box center [543, 15] width 4 height 4
click at [523, 49] on span "Log out" at bounding box center [524, 48] width 16 height 7
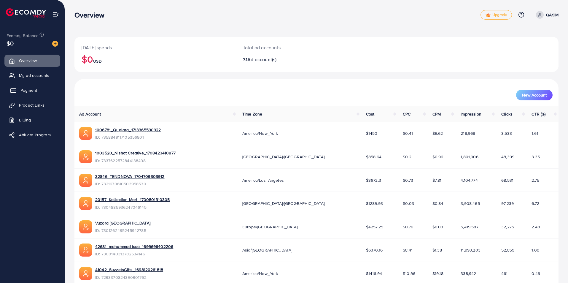
click at [33, 91] on span "Payment" at bounding box center [28, 90] width 17 height 6
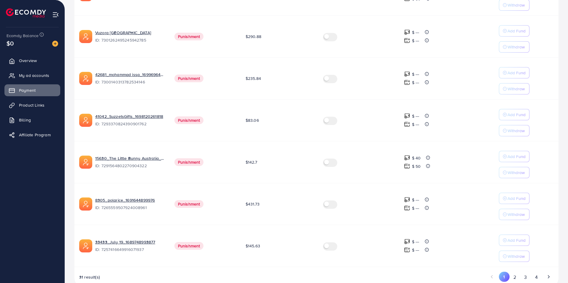
scroll to position [322, 0]
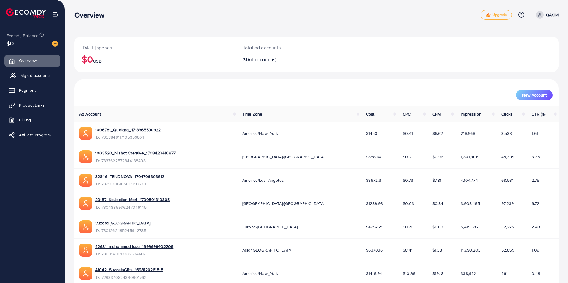
click at [38, 76] on span "My ad accounts" at bounding box center [35, 75] width 30 height 6
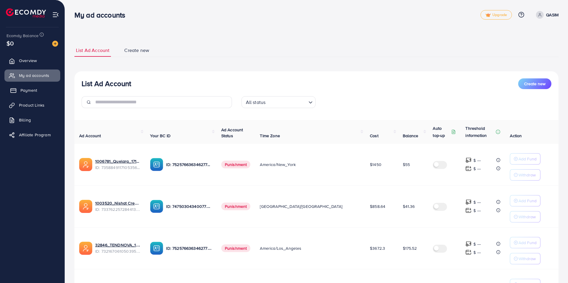
click at [31, 86] on link "Payment" at bounding box center [32, 90] width 56 height 12
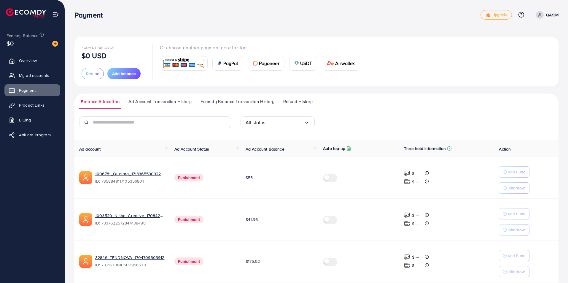
click at [295, 100] on span "Refund History" at bounding box center [297, 101] width 29 height 7
